Goal: Task Accomplishment & Management: Manage account settings

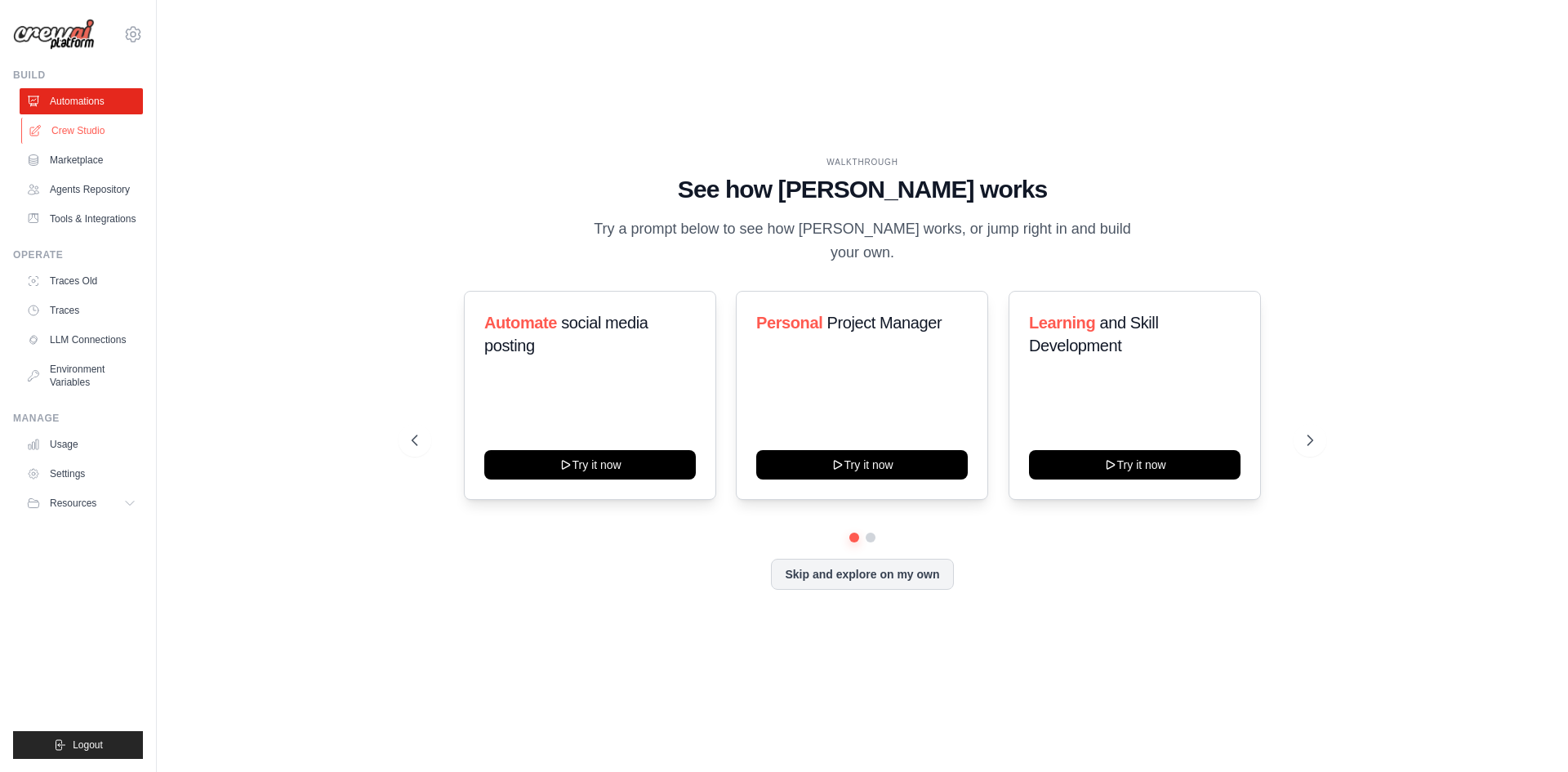
click at [91, 123] on link "Crew Studio" at bounding box center [83, 131] width 123 height 26
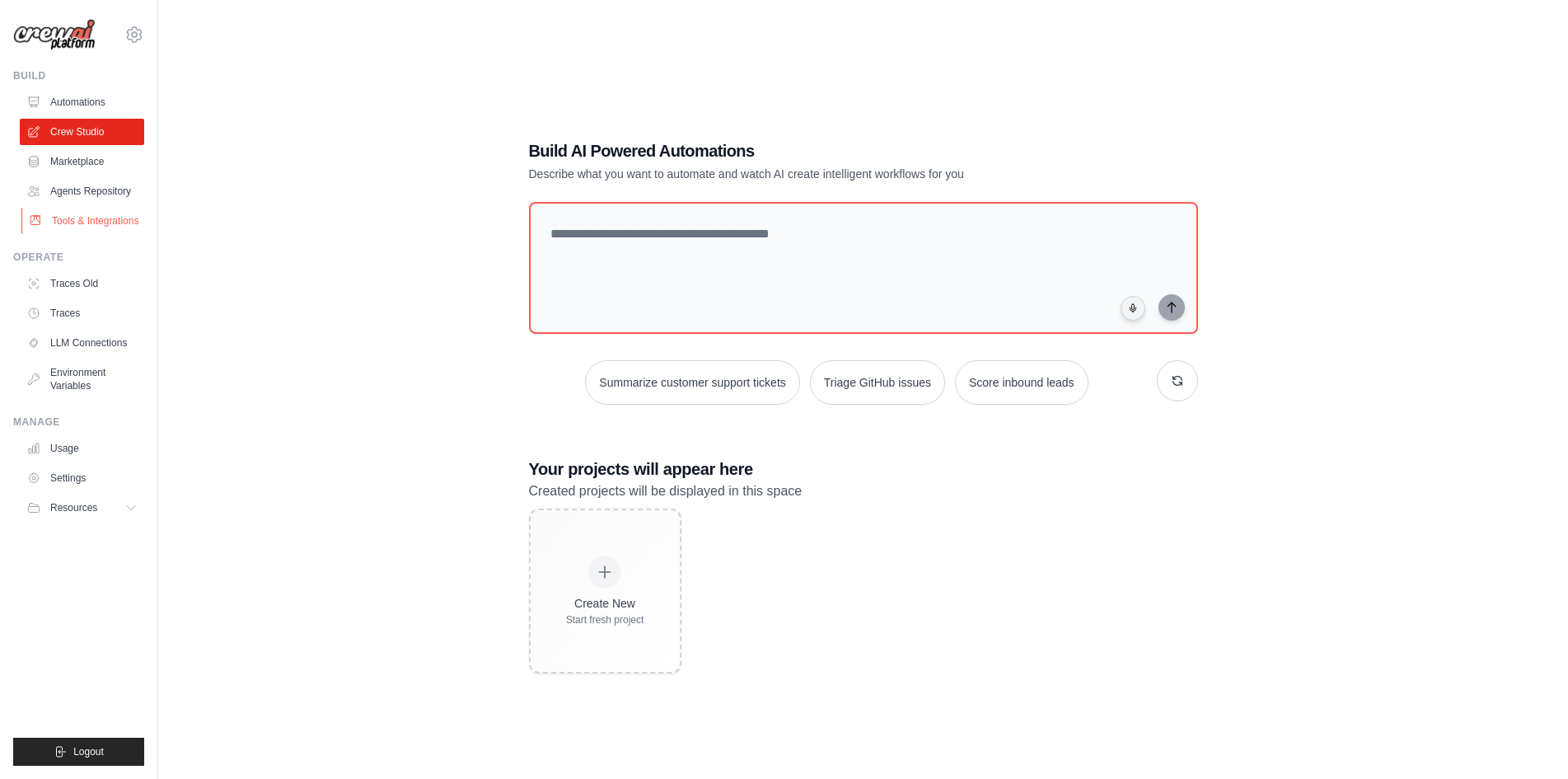
click at [107, 224] on link "Tools & Integrations" at bounding box center [83, 221] width 125 height 26
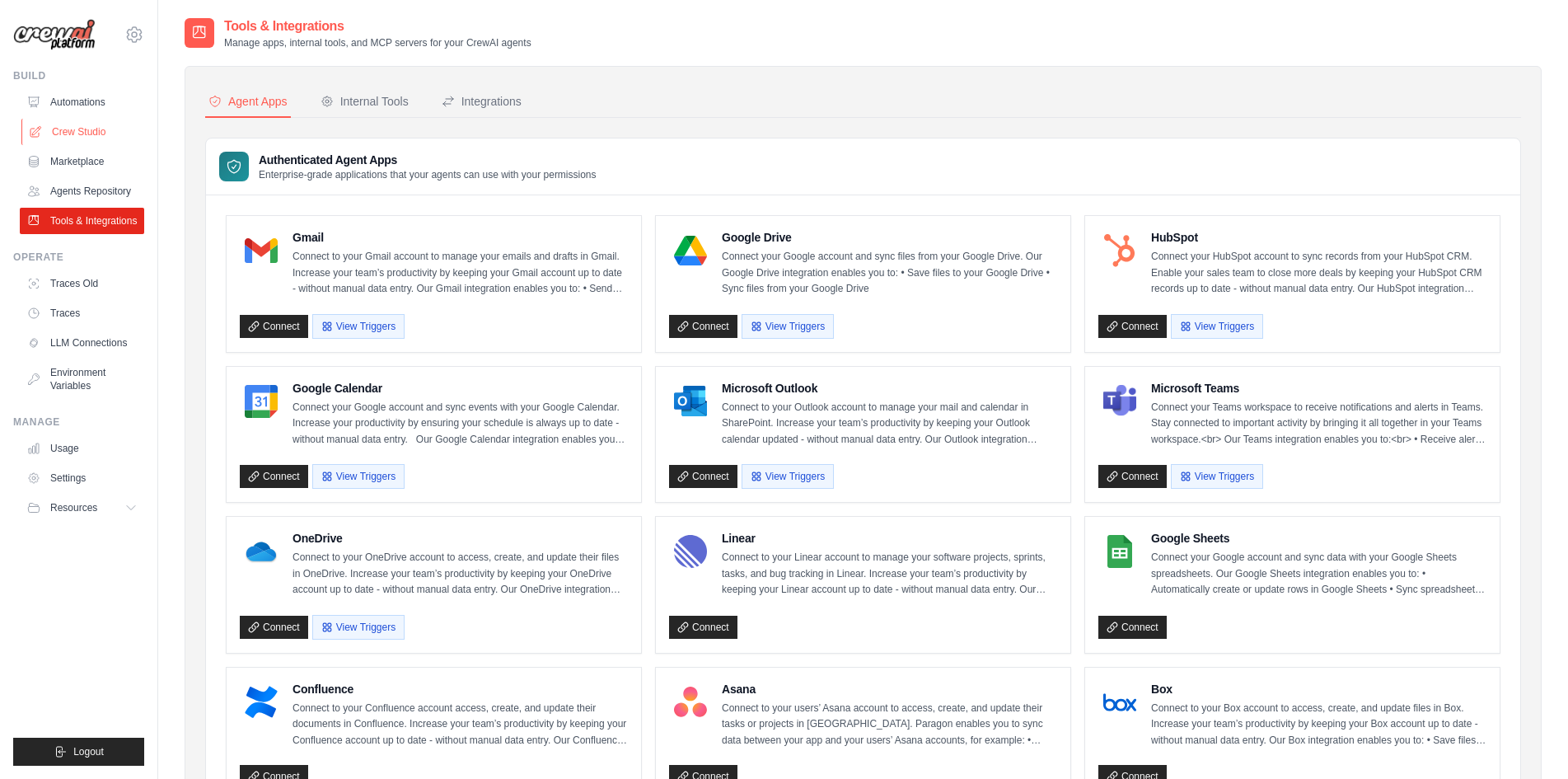
click at [100, 126] on link "Crew Studio" at bounding box center [83, 132] width 125 height 26
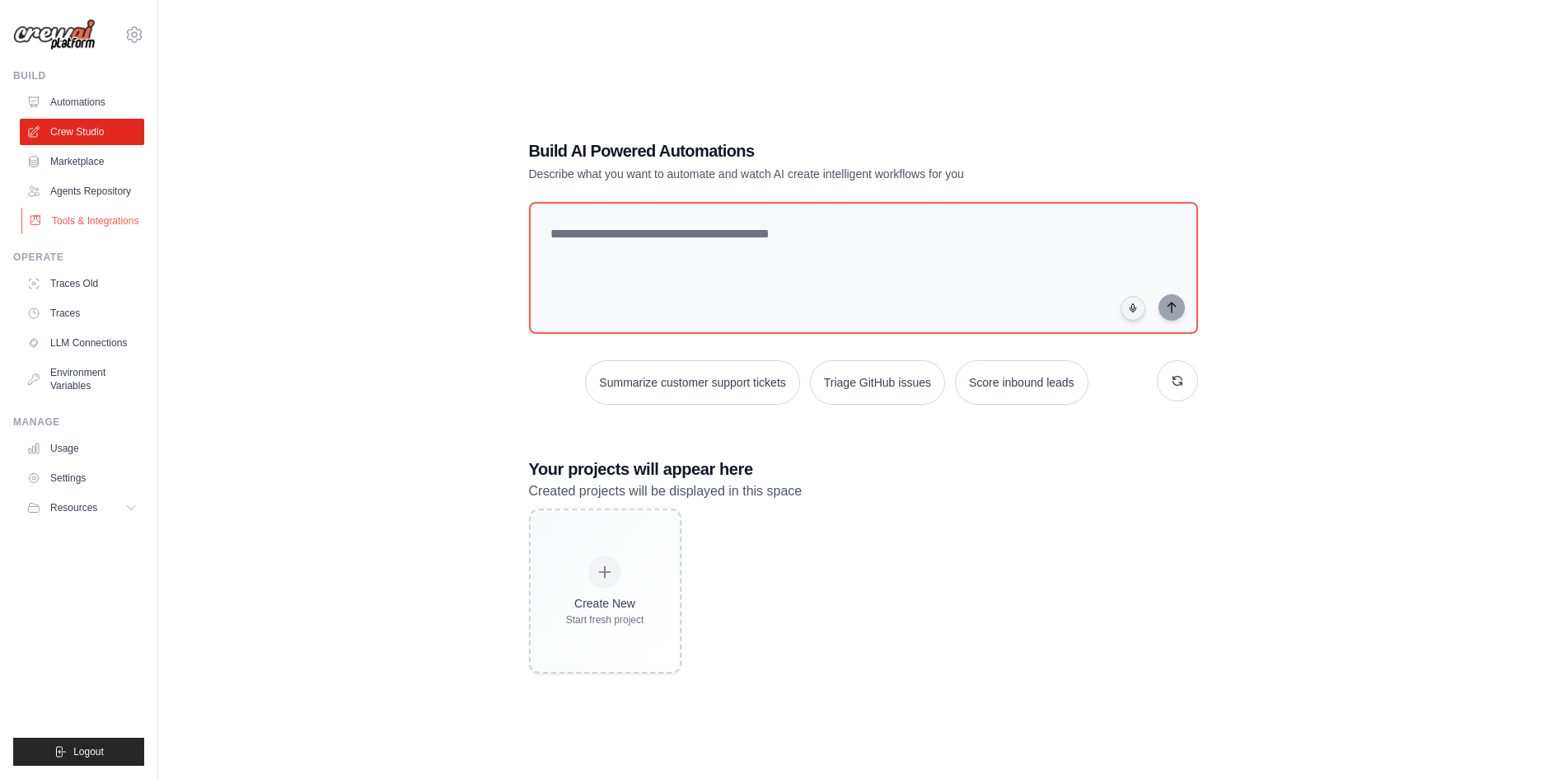
click at [83, 227] on link "Tools & Integrations" at bounding box center [83, 221] width 125 height 26
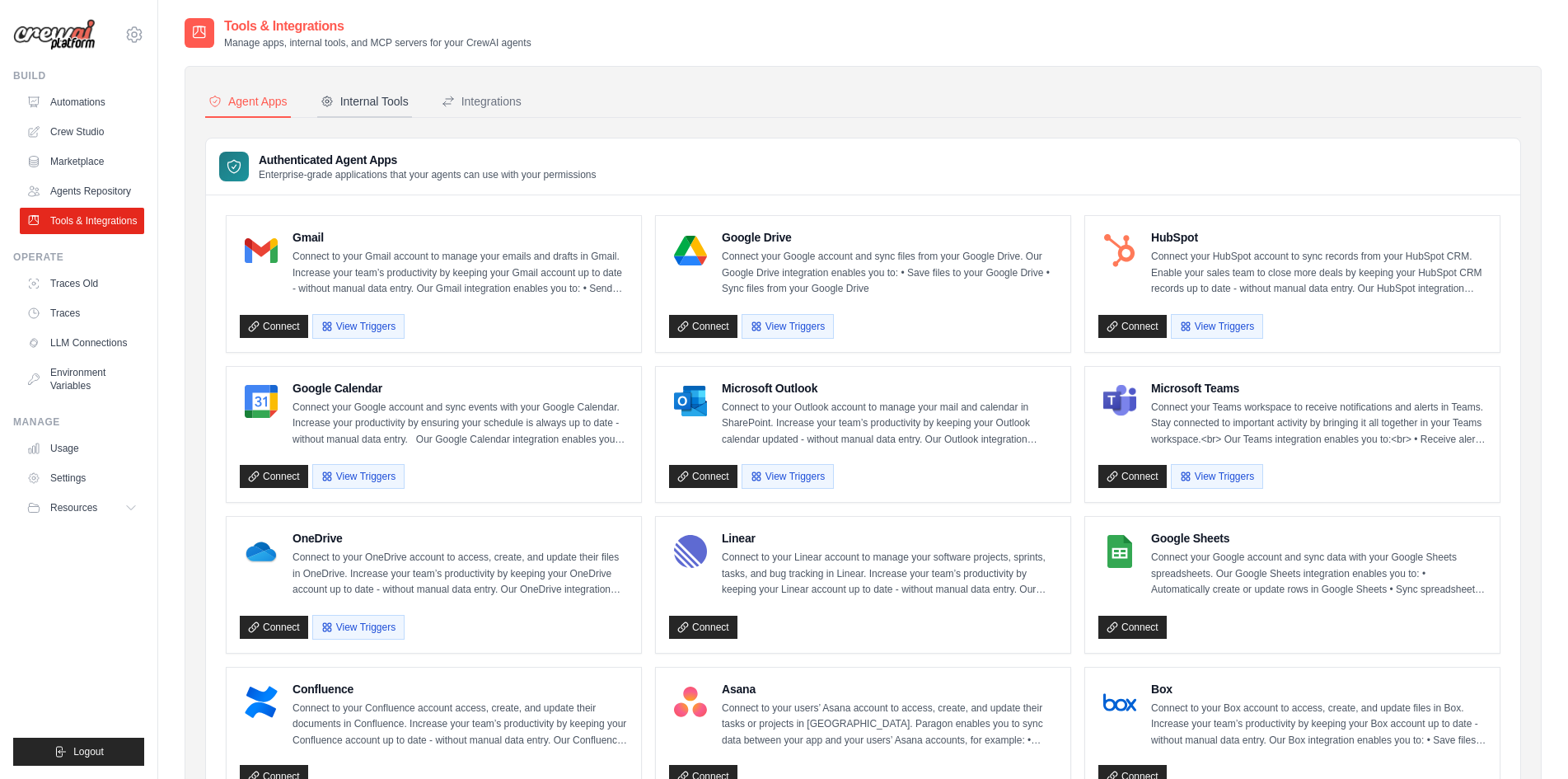
click at [382, 90] on button "Internal Tools" at bounding box center [364, 101] width 95 height 31
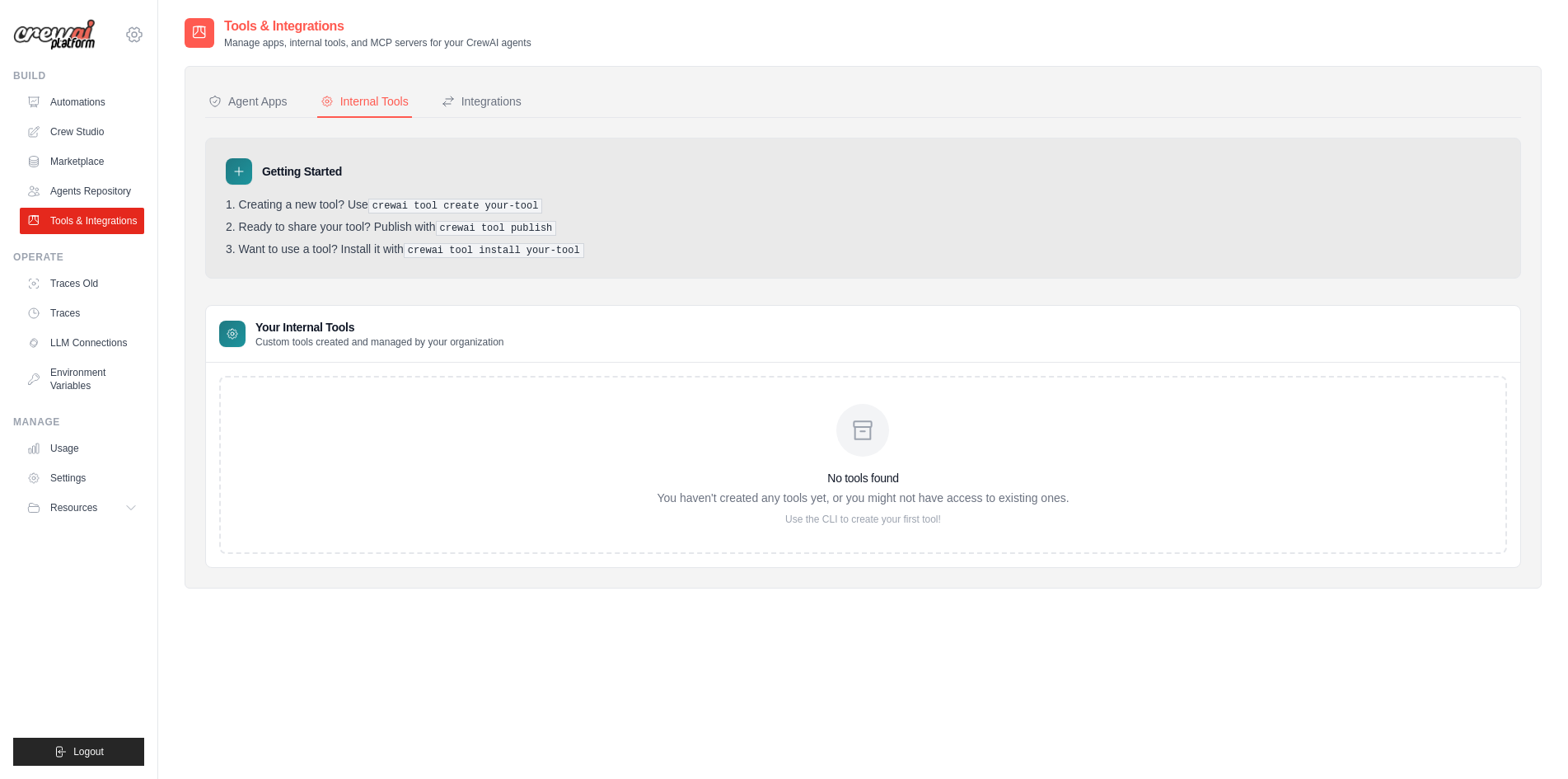
click at [140, 41] on icon at bounding box center [134, 34] width 20 height 20
click at [203, 97] on span "Settings" at bounding box center [204, 102] width 130 height 17
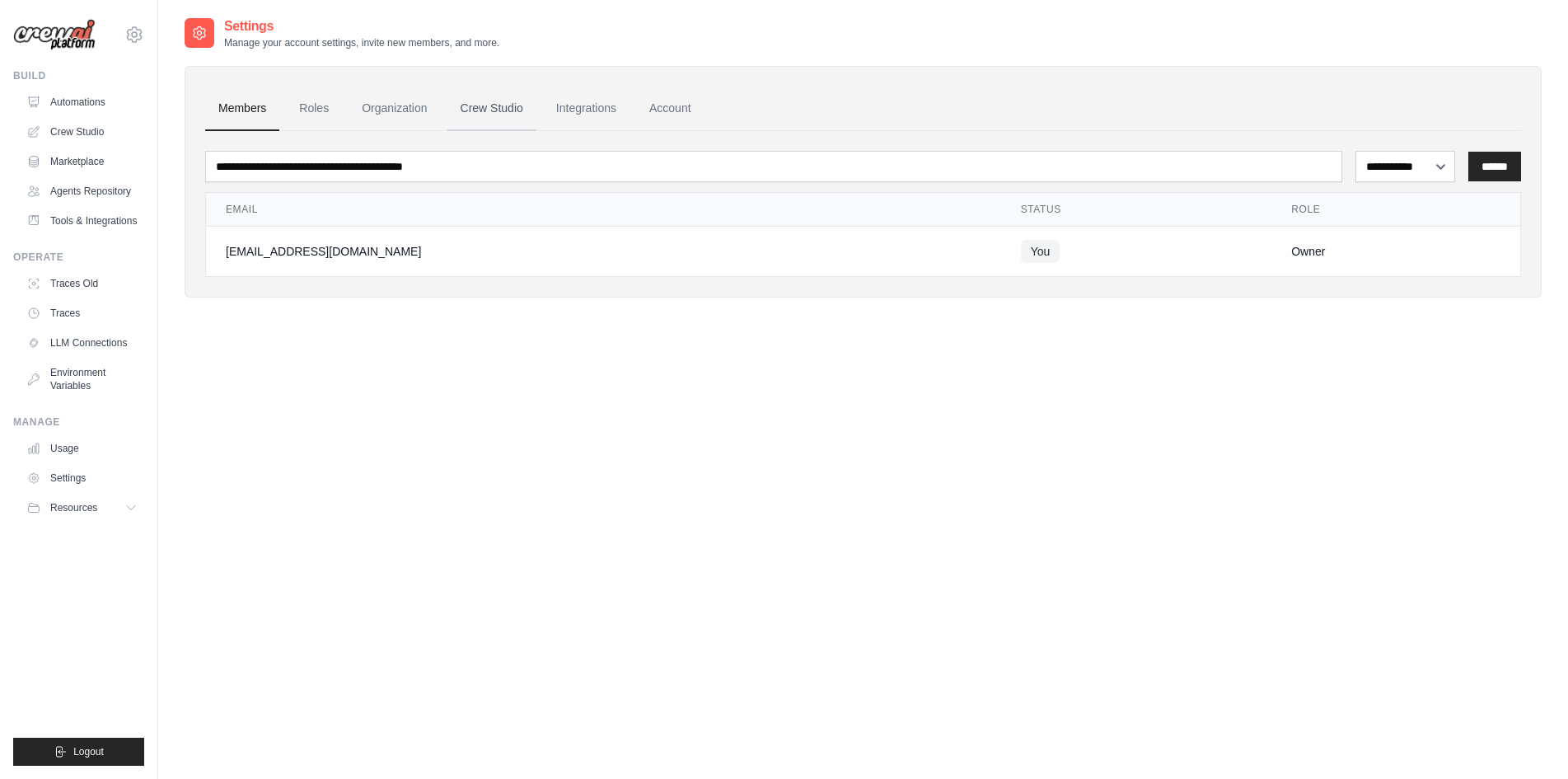
click at [513, 104] on link "Crew Studio" at bounding box center [491, 109] width 89 height 45
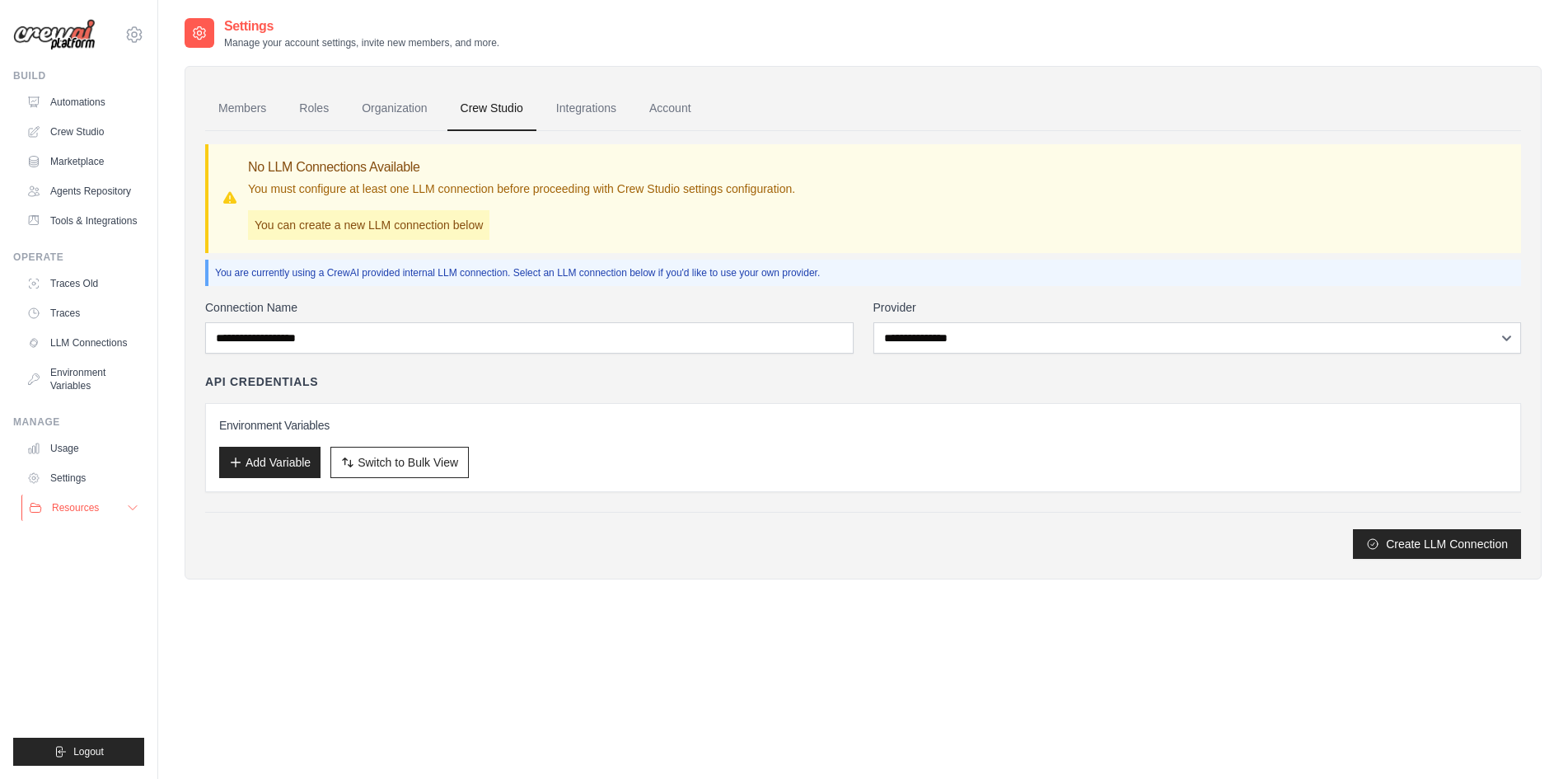
click at [145, 500] on button "Resources" at bounding box center [83, 507] width 125 height 26
